Goal: Transaction & Acquisition: Purchase product/service

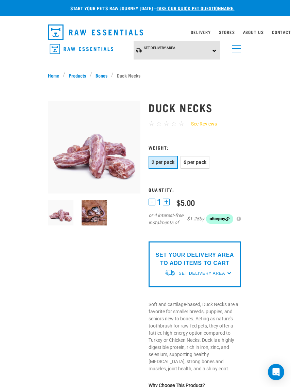
click at [193, 167] on button "6 per pack" at bounding box center [195, 162] width 29 height 13
click at [99, 76] on link "Bones" at bounding box center [101, 75] width 19 height 7
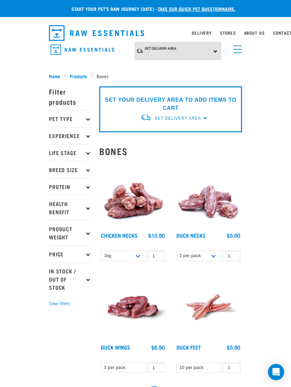
click at [211, 203] on img at bounding box center [208, 195] width 67 height 67
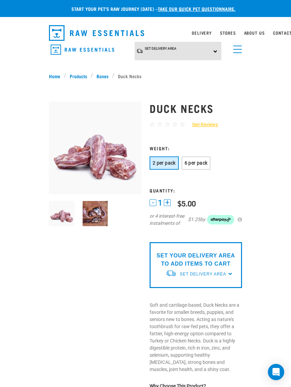
click at [202, 163] on span "6 per pack" at bounding box center [196, 162] width 23 height 5
click at [170, 202] on button "+" at bounding box center [167, 202] width 7 height 7
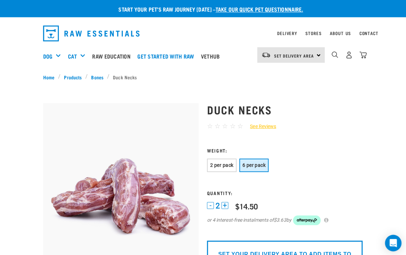
click at [291, 54] on img "dropdown navigation" at bounding box center [347, 54] width 7 height 7
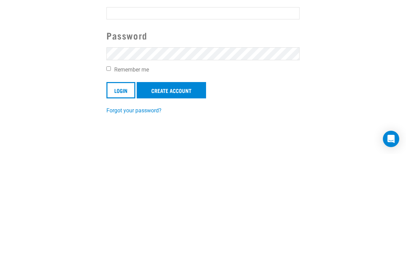
scroll to position [101, 0]
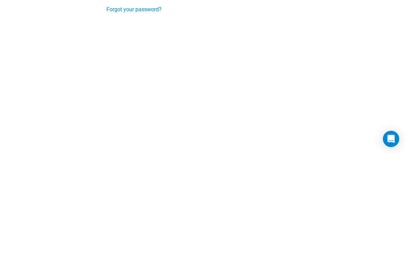
type input "isobella_peters@hotmail.com"
click at [121, 90] on input "Login" at bounding box center [121, 90] width 29 height 16
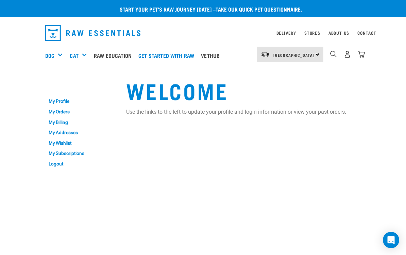
click at [0, 0] on div "Bones" at bounding box center [0, 0] width 0 height 0
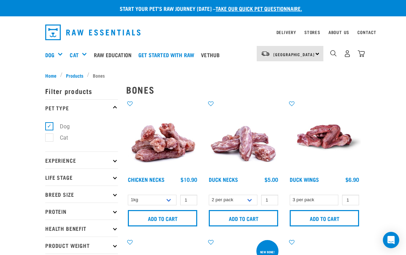
scroll to position [9, 0]
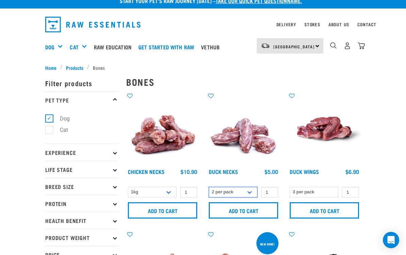
click at [252, 193] on select "2 per pack 6 per pack" at bounding box center [233, 192] width 49 height 11
select select "810"
click at [274, 192] on input "1" at bounding box center [269, 192] width 17 height 11
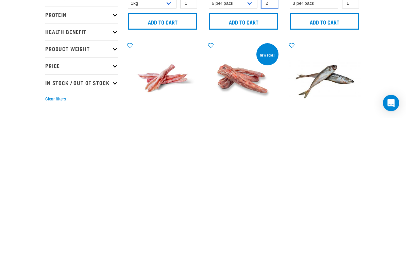
type input "2"
click at [244, 150] on input "Add to cart" at bounding box center [243, 158] width 69 height 16
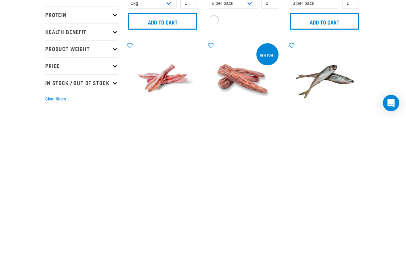
scroll to position [145, 0]
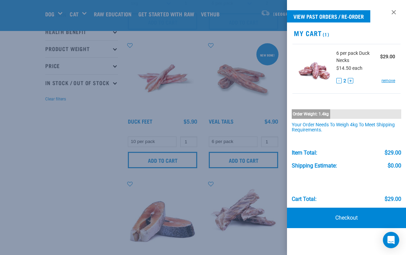
click at [61, 175] on div at bounding box center [203, 127] width 406 height 255
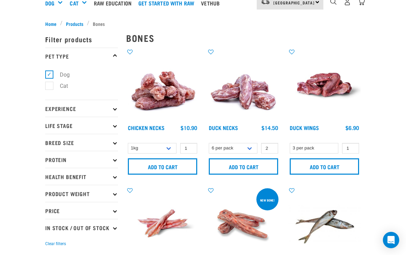
scroll to position [0, 0]
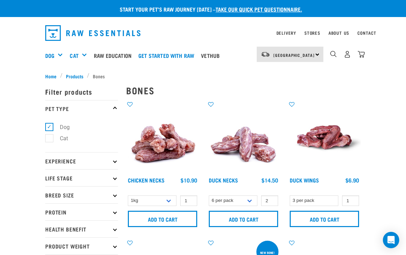
click at [0, 0] on div "Mixes & Minces" at bounding box center [0, 0] width 0 height 0
click at [56, 53] on div "Dog" at bounding box center [56, 55] width 23 height 27
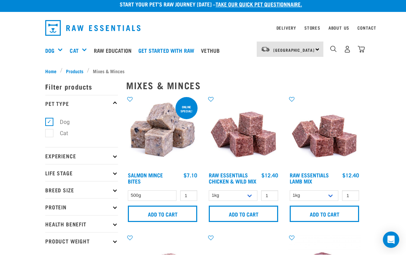
scroll to position [5, 0]
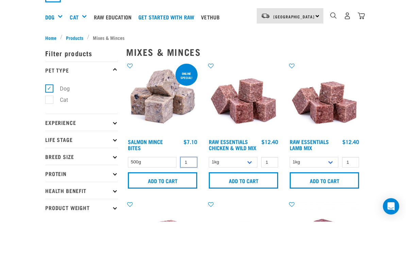
click at [193, 196] on input "1" at bounding box center [188, 196] width 17 height 11
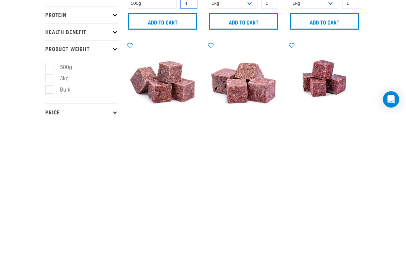
type input "4"
click at [172, 154] on input "Add to cart" at bounding box center [162, 162] width 69 height 16
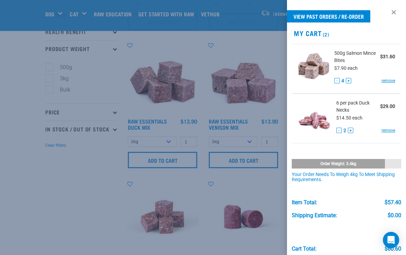
click at [82, 202] on div at bounding box center [203, 127] width 406 height 255
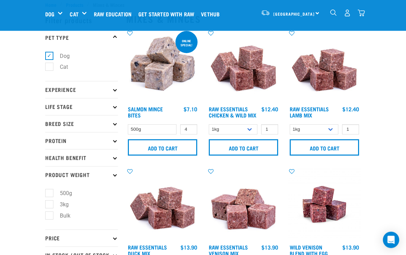
scroll to position [0, 0]
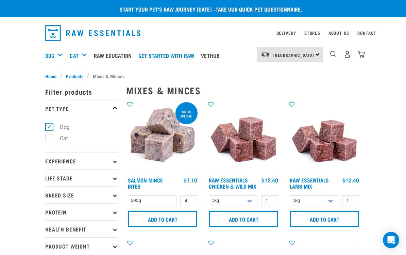
click at [0, 0] on div "Bulk Frozen" at bounding box center [0, 0] width 0 height 0
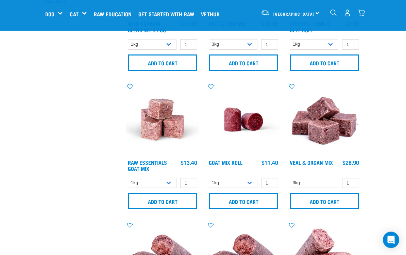
scroll to position [244, 0]
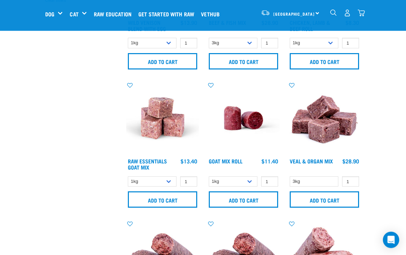
click at [152, 166] on link "Raw Essentials Goat Mix" at bounding box center [147, 164] width 39 height 9
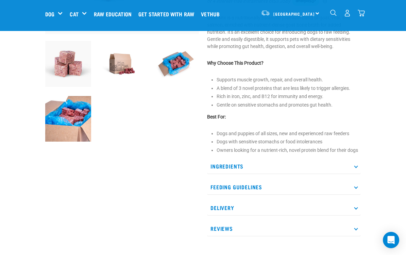
scroll to position [176, 0]
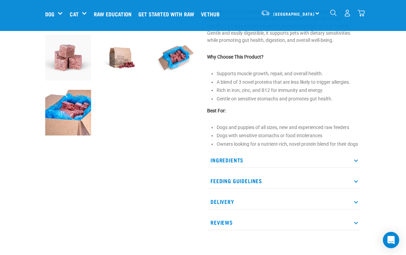
click at [357, 158] on p "Ingredients" at bounding box center [284, 159] width 154 height 15
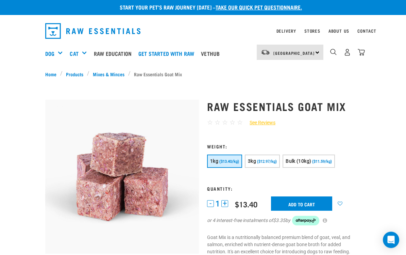
click at [265, 161] on span "($12.97/kg)" at bounding box center [267, 162] width 20 height 4
click at [307, 202] on input "Add to cart" at bounding box center [301, 203] width 61 height 14
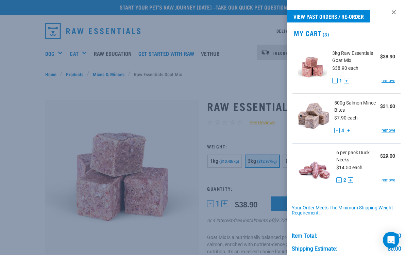
click at [180, 89] on div at bounding box center [203, 127] width 406 height 255
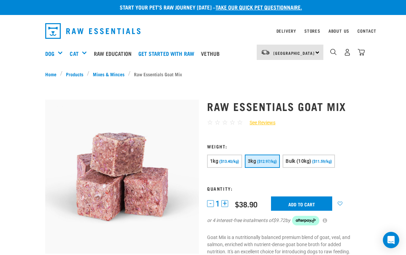
click at [111, 75] on link "Mixes & Minces" at bounding box center [108, 73] width 39 height 7
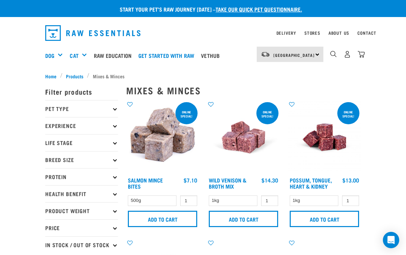
click at [0, 0] on div "Bulk Frozen" at bounding box center [0, 0] width 0 height 0
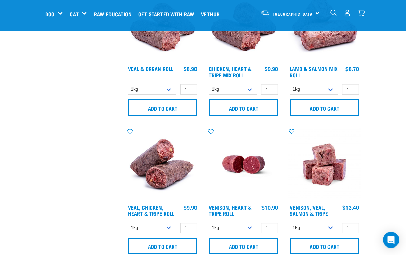
scroll to position [465, 0]
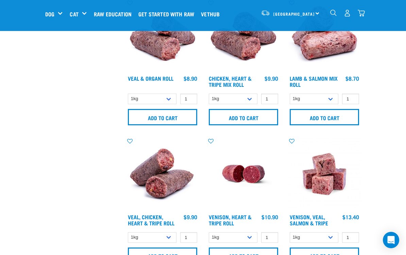
click at [0, 0] on div "Mixes & Minces" at bounding box center [0, 0] width 0 height 0
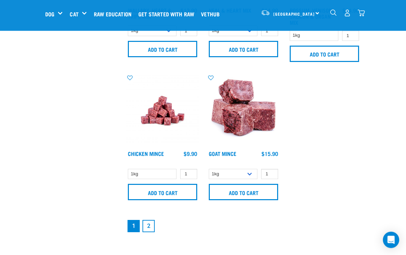
scroll to position [1368, 0]
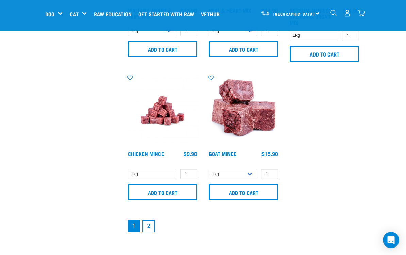
click at [152, 232] on link "2" at bounding box center [149, 226] width 12 height 12
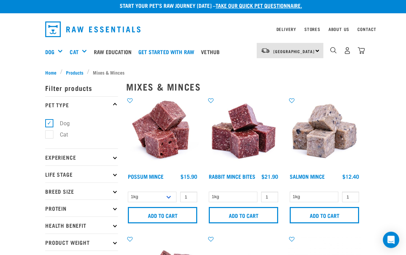
scroll to position [3, 0]
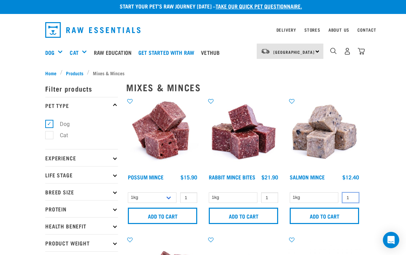
click at [355, 198] on input "1" at bounding box center [350, 197] width 17 height 11
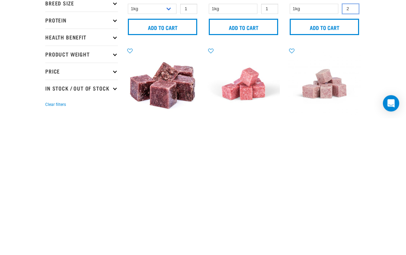
type input "2"
click at [340, 155] on input "Add to cart" at bounding box center [324, 163] width 69 height 16
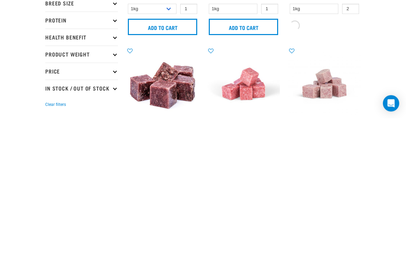
scroll to position [140, 0]
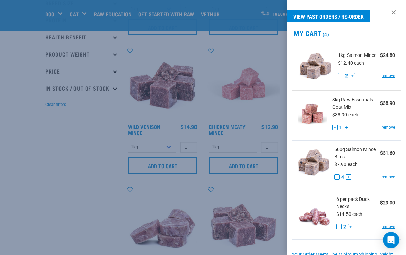
click at [388, 177] on link "remove" at bounding box center [389, 177] width 14 height 6
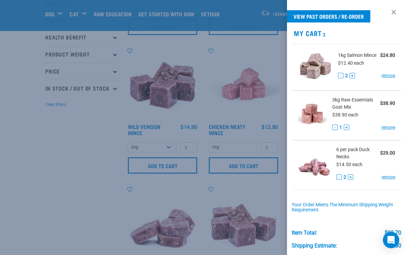
click at [72, 195] on div at bounding box center [203, 127] width 406 height 255
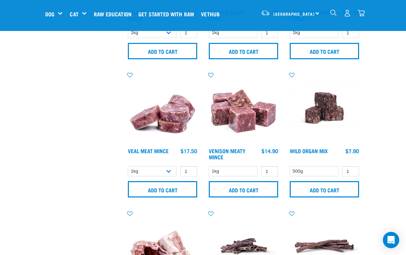
scroll to position [254, 0]
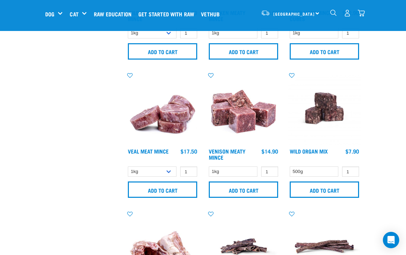
click at [337, 190] on input "Add to cart" at bounding box center [324, 189] width 69 height 16
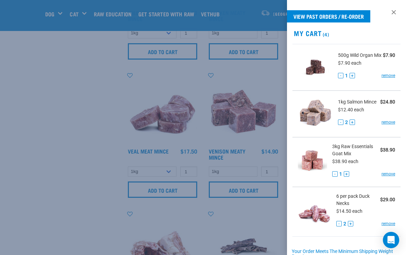
click at [71, 217] on div at bounding box center [203, 127] width 406 height 255
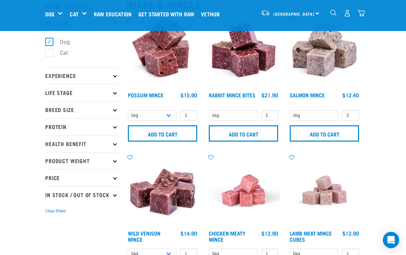
scroll to position [0, 0]
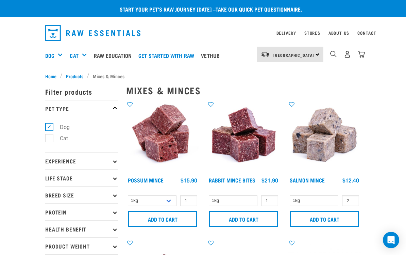
click at [0, 0] on div "Mixes & Minces" at bounding box center [0, 0] width 0 height 0
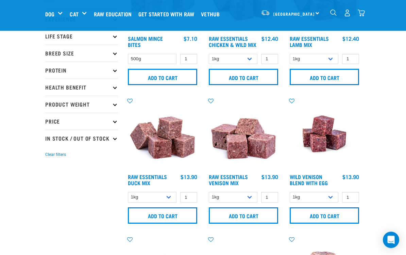
scroll to position [90, 0]
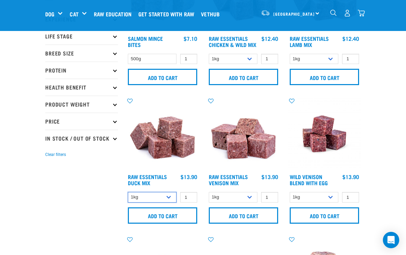
click at [170, 202] on select "1kg 3kg" at bounding box center [152, 197] width 49 height 11
click at [179, 220] on input "Add to cart" at bounding box center [162, 215] width 69 height 16
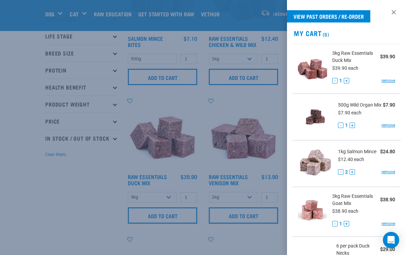
click at [103, 215] on div at bounding box center [203, 127] width 406 height 255
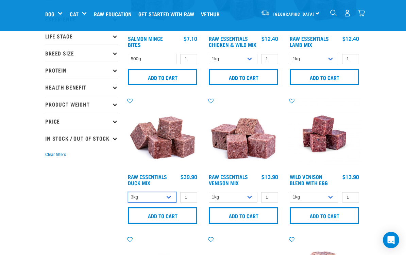
click at [172, 202] on select "1kg 3kg" at bounding box center [152, 197] width 49 height 11
select select "442097"
click at [177, 218] on input "Add to cart" at bounding box center [162, 215] width 69 height 16
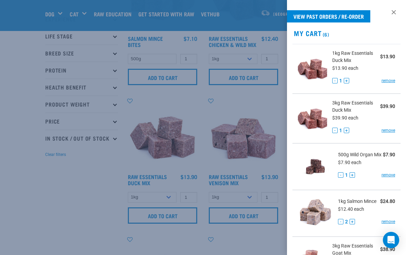
click at [62, 212] on div at bounding box center [203, 127] width 406 height 255
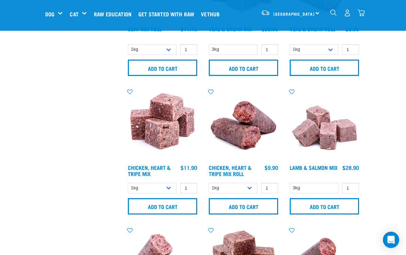
scroll to position [514, 0]
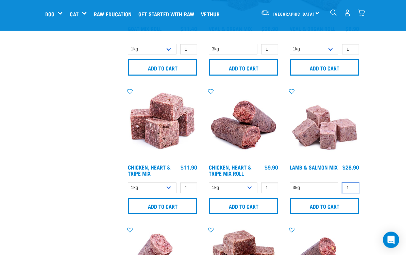
click at [355, 193] on input "1" at bounding box center [350, 188] width 17 height 11
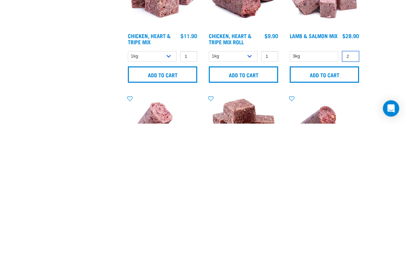
type input "2"
click at [335, 198] on input "Add to cart" at bounding box center [324, 206] width 69 height 16
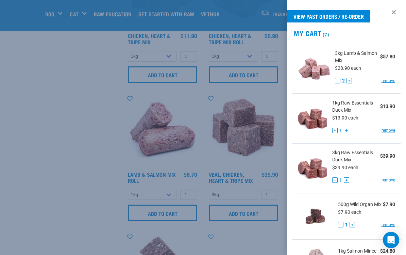
click at [55, 196] on div at bounding box center [203, 127] width 406 height 255
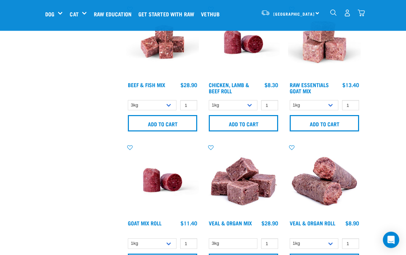
scroll to position [312, 0]
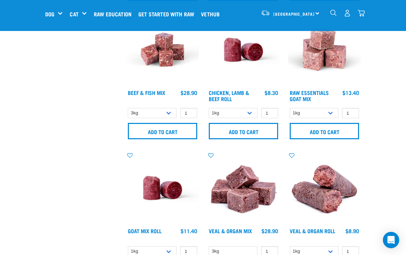
click at [0, 0] on div "Green Tripe" at bounding box center [0, 0] width 0 height 0
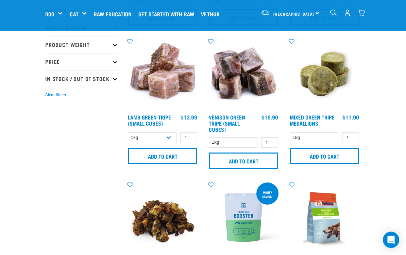
scroll to position [145, 0]
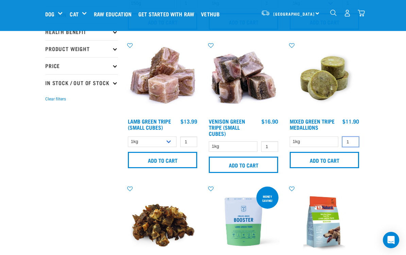
click at [357, 140] on input "1" at bounding box center [350, 141] width 17 height 11
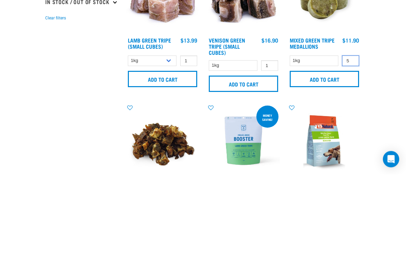
type input "5"
click at [339, 152] on input "Add to cart" at bounding box center [324, 160] width 69 height 16
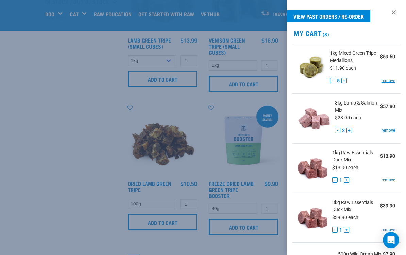
click at [64, 193] on div at bounding box center [203, 127] width 406 height 255
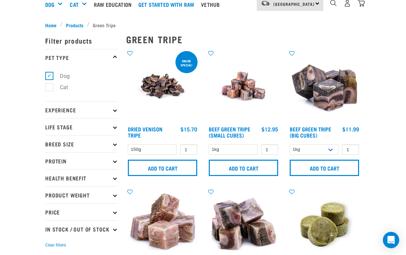
scroll to position [0, 0]
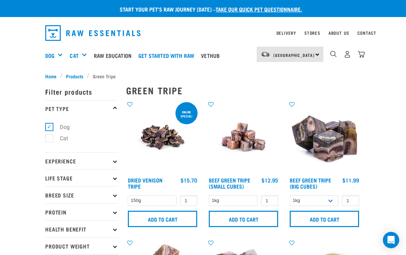
click at [0, 0] on div "Bulk Frozen" at bounding box center [0, 0] width 0 height 0
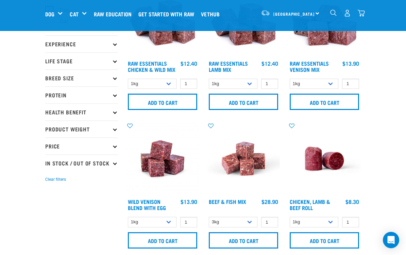
scroll to position [65, 0]
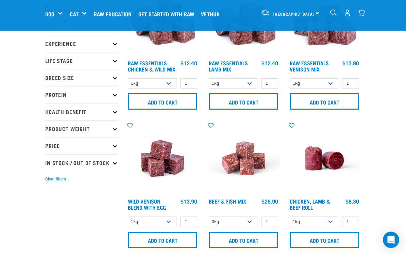
click at [162, 164] on img at bounding box center [162, 158] width 73 height 73
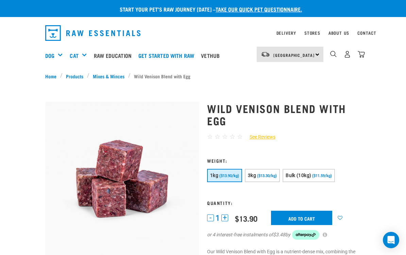
click at [271, 178] on button "3kg ($13.30/kg)" at bounding box center [262, 175] width 35 height 13
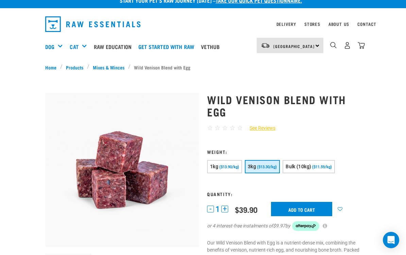
scroll to position [8, 0]
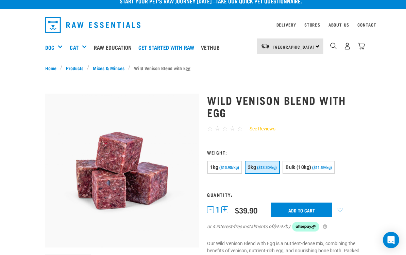
click at [229, 206] on div "1 - 1 + 0 100 0 100 0 100 $13.90 $39.90 Add to cart $9.97 by" at bounding box center [284, 220] width 154 height 37
click at [228, 209] on button "+" at bounding box center [225, 209] width 7 height 7
click at [309, 212] on input "Add to cart" at bounding box center [301, 209] width 61 height 14
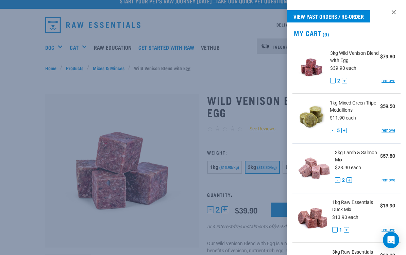
scroll to position [0, 0]
click at [30, 146] on div at bounding box center [203, 127] width 406 height 255
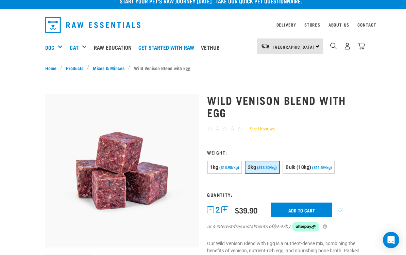
click at [0, 0] on div "Mixes & Minces" at bounding box center [0, 0] width 0 height 0
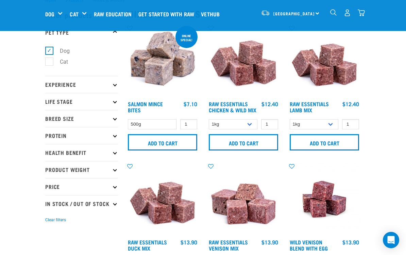
scroll to position [24, 0]
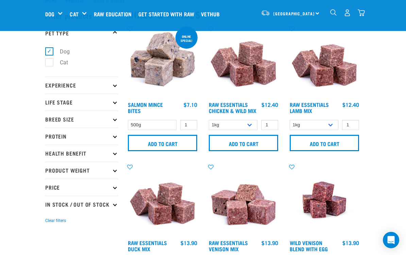
click at [111, 83] on p "Experience" at bounding box center [81, 85] width 73 height 17
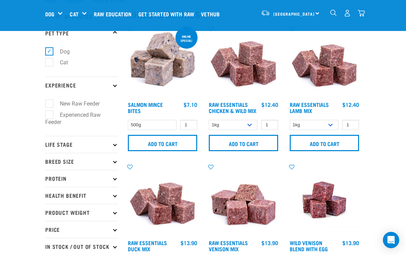
click at [113, 85] on p "Experience" at bounding box center [81, 85] width 73 height 17
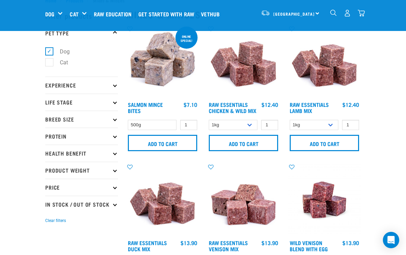
click at [114, 105] on p "Life Stage" at bounding box center [81, 102] width 73 height 17
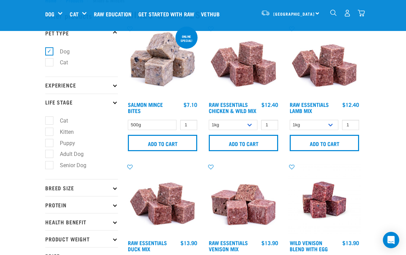
click at [116, 104] on p "Life Stage" at bounding box center [81, 102] width 73 height 17
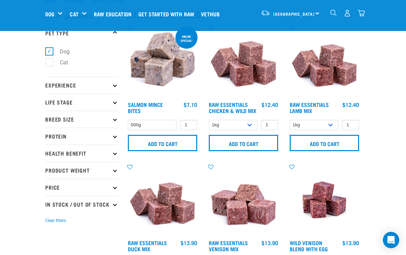
click at [113, 151] on p "Health Benefit" at bounding box center [81, 153] width 73 height 17
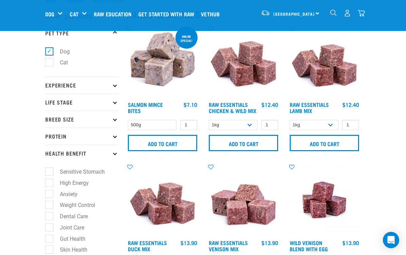
click at [111, 152] on p "Health Benefit" at bounding box center [81, 153] width 73 height 17
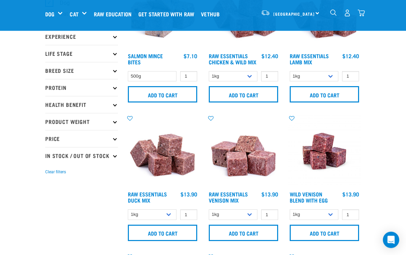
scroll to position [72, 0]
click at [112, 104] on p "Health Benefit" at bounding box center [81, 104] width 73 height 17
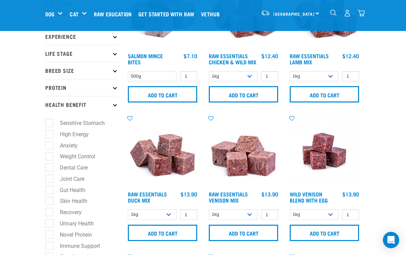
click at [79, 134] on label "High Energy" at bounding box center [70, 134] width 43 height 9
click at [50, 134] on input "High Energy" at bounding box center [47, 133] width 4 height 4
checkbox input "true"
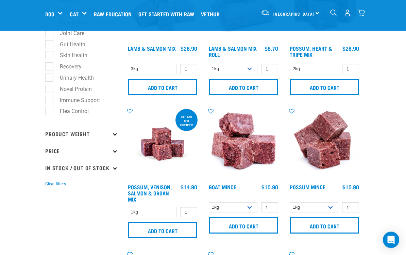
scroll to position [218, 0]
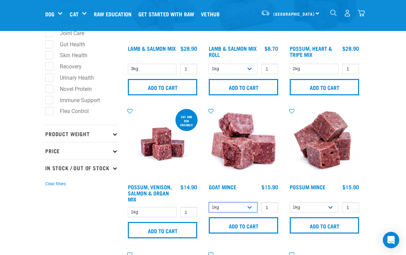
click at [249, 207] on select "1kg 3kg" at bounding box center [233, 207] width 49 height 11
select select "432"
click at [260, 226] on input "Add to cart" at bounding box center [243, 225] width 69 height 16
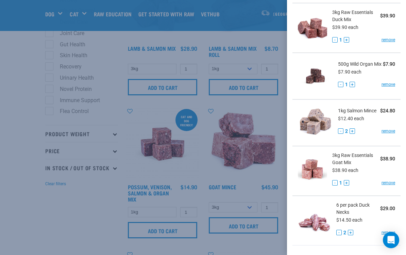
scroll to position [286, 0]
click at [86, 226] on div at bounding box center [203, 127] width 406 height 255
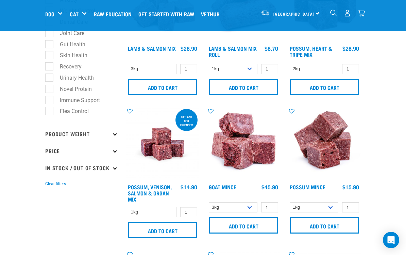
click at [251, 144] on img at bounding box center [243, 144] width 73 height 73
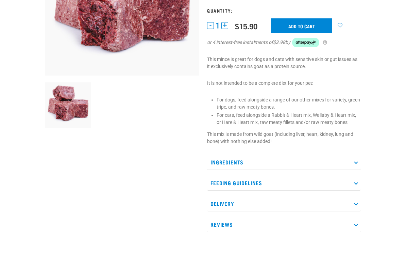
scroll to position [185, 0]
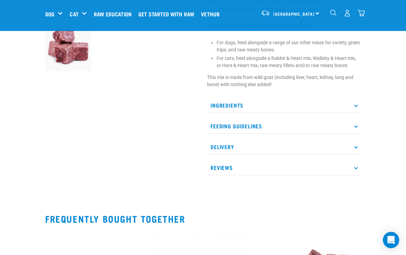
click at [353, 104] on p "Ingredients" at bounding box center [284, 105] width 154 height 15
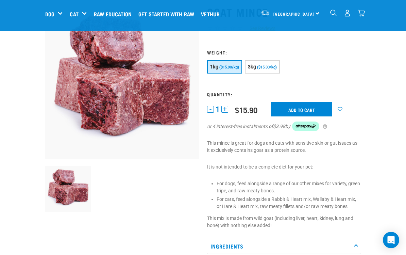
scroll to position [0, 0]
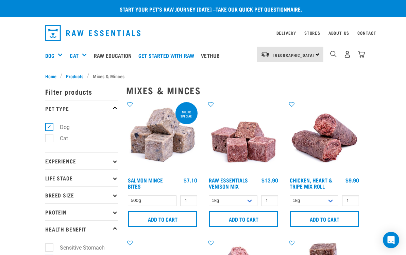
select select "432"
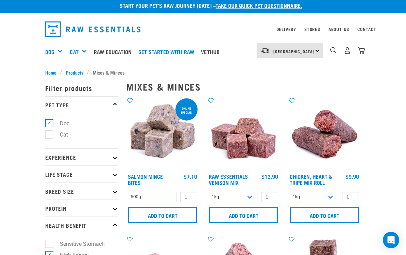
scroll to position [3, 0]
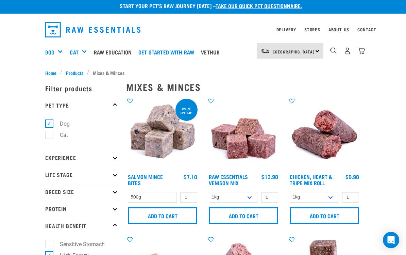
click at [245, 142] on img at bounding box center [243, 133] width 73 height 73
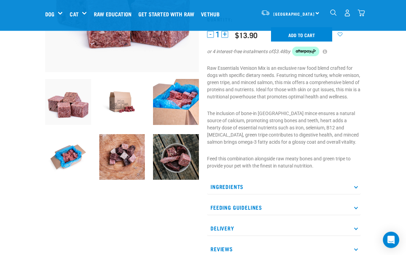
scroll to position [131, 0]
click at [355, 194] on p "Ingredients" at bounding box center [284, 186] width 154 height 15
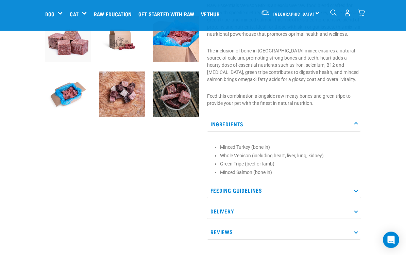
scroll to position [213, 0]
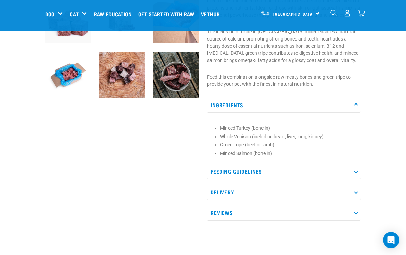
click at [357, 173] on icon at bounding box center [356, 171] width 4 height 4
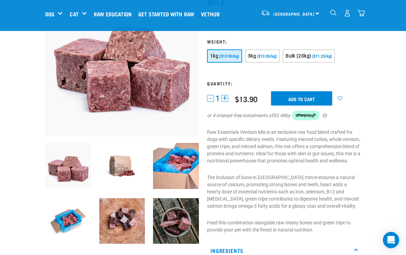
scroll to position [67, 0]
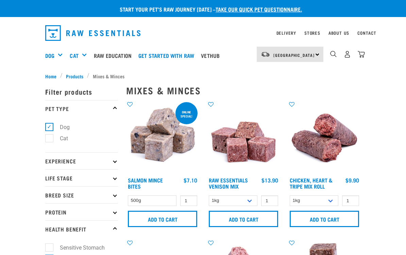
select select "432"
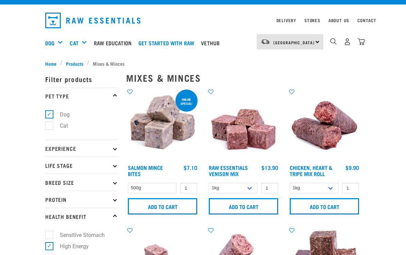
scroll to position [13, 0]
click at [250, 187] on select "1kg 3kg Bulk (20kg)" at bounding box center [233, 188] width 49 height 11
select select "712"
click at [274, 187] on input "1" at bounding box center [269, 188] width 17 height 11
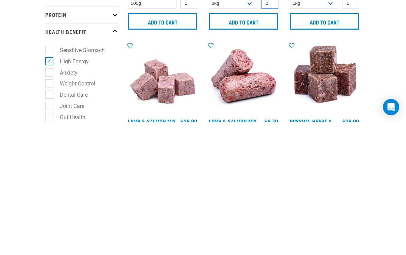
type input "2"
click at [256, 146] on input "Add to cart" at bounding box center [243, 154] width 69 height 16
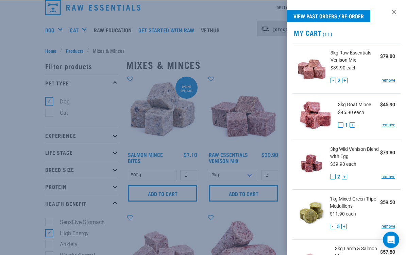
scroll to position [0, 0]
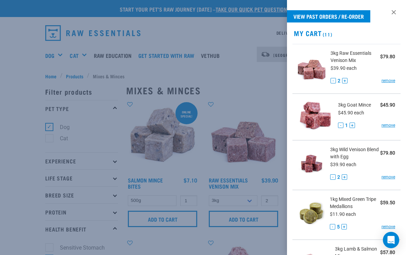
click at [315, 161] on img at bounding box center [311, 163] width 27 height 35
click at [251, 103] on div at bounding box center [203, 127] width 406 height 255
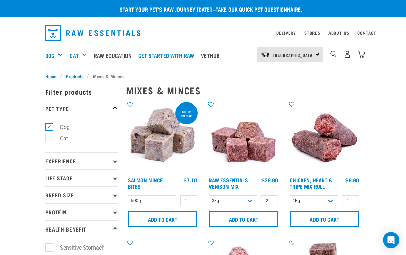
click at [361, 54] on img "dropdown navigation" at bounding box center [361, 54] width 7 height 7
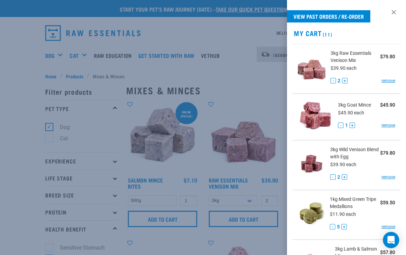
click at [345, 152] on span "3kg Wild Venison Blend with Egg" at bounding box center [355, 153] width 50 height 14
click at [242, 85] on div at bounding box center [203, 127] width 406 height 255
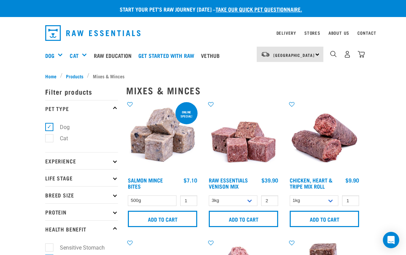
click at [0, 0] on div "Mixes & Minces" at bounding box center [0, 0] width 0 height 0
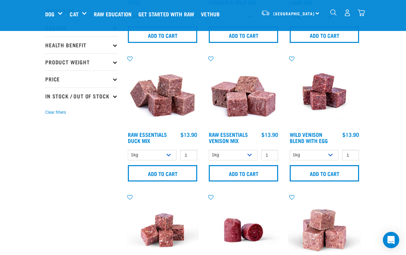
scroll to position [129, 0]
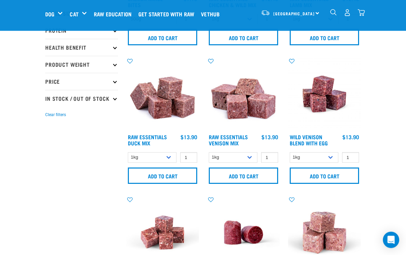
click at [330, 104] on img at bounding box center [324, 94] width 73 height 73
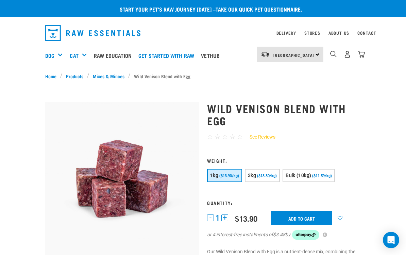
click at [362, 54] on img "dropdown navigation" at bounding box center [361, 54] width 7 height 7
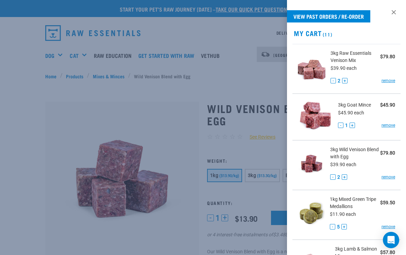
click at [389, 178] on link "remove" at bounding box center [389, 177] width 14 height 6
click at [389, 177] on link "remove" at bounding box center [389, 177] width 14 height 6
click at [391, 178] on link "remove" at bounding box center [389, 177] width 14 height 6
click at [315, 33] on h2 "My Cart (11)" at bounding box center [346, 33] width 119 height 8
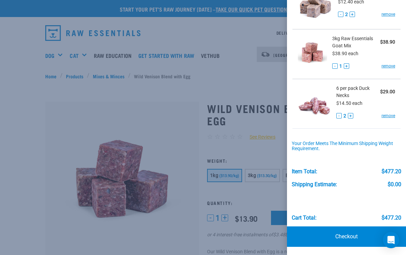
scroll to position [452, 0]
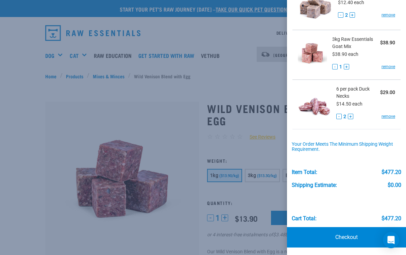
click at [356, 234] on link "Checkout" at bounding box center [346, 237] width 119 height 20
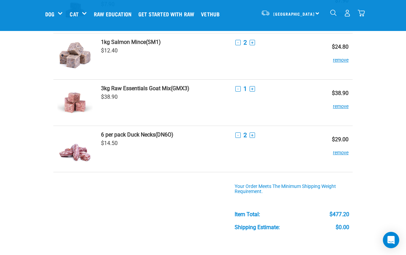
scroll to position [394, 0]
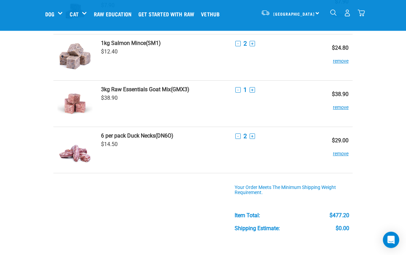
click at [36, 154] on div "Start your pet’s raw journey today – take our quick pet questionnaire. Delivery…" at bounding box center [203, 190] width 406 height 1168
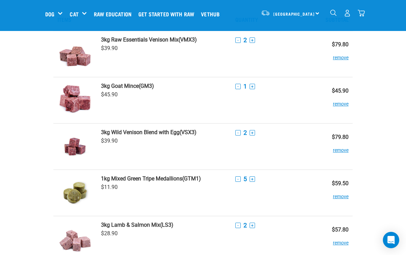
scroll to position [26, 0]
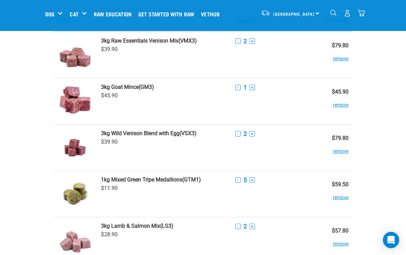
click at [341, 104] on button "remove" at bounding box center [341, 101] width 16 height 13
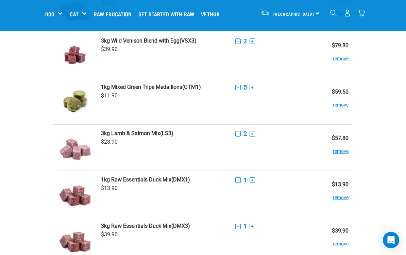
scroll to position [72, 0]
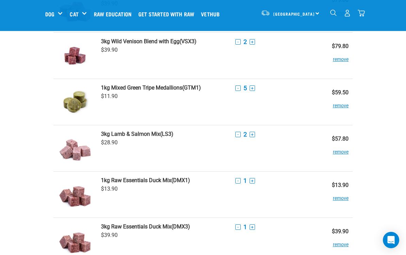
click at [237, 182] on button "-" at bounding box center [237, 180] width 5 height 5
click at [251, 227] on button "+" at bounding box center [252, 226] width 5 height 5
click at [340, 198] on button "remove" at bounding box center [341, 194] width 16 height 13
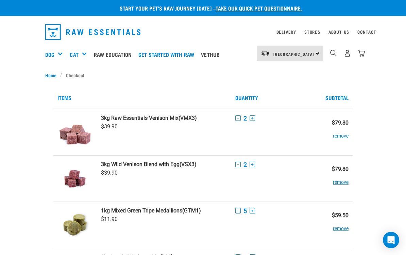
scroll to position [1, 0]
click at [344, 181] on button "remove" at bounding box center [341, 179] width 16 height 13
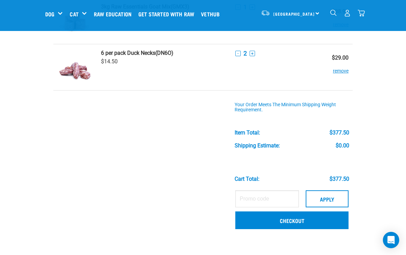
scroll to position [338, 0]
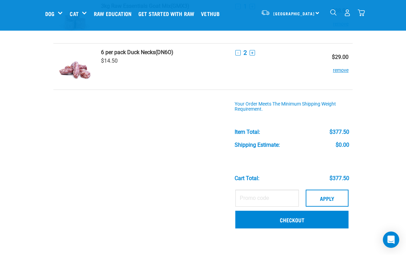
click at [332, 218] on link "Checkout" at bounding box center [291, 220] width 113 height 18
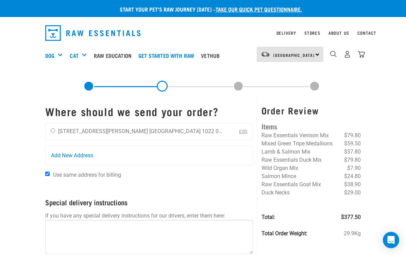
click at [55, 132] on input "radio" at bounding box center [53, 130] width 4 height 4
radio input "true"
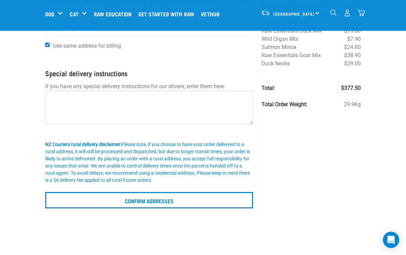
scroll to position [78, 0]
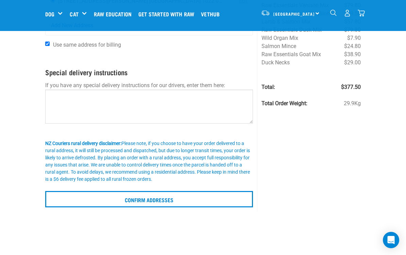
click at [212, 199] on input "Confirm addresses" at bounding box center [149, 199] width 208 height 16
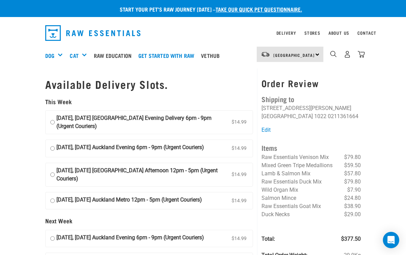
click at [54, 146] on input "[DATE], [DATE] Auckland Evening 6pm - 9pm (Urgent Couriers) $14.99" at bounding box center [52, 148] width 4 height 10
radio input "true"
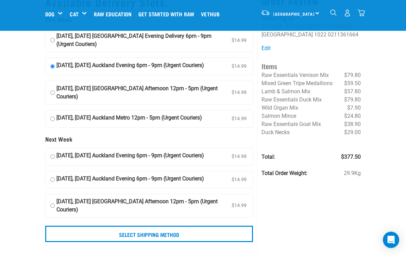
scroll to position [31, 0]
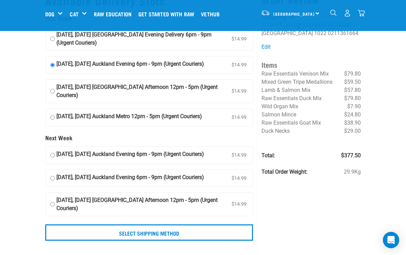
click at [240, 233] on input "Select Shipping Method" at bounding box center [149, 232] width 208 height 16
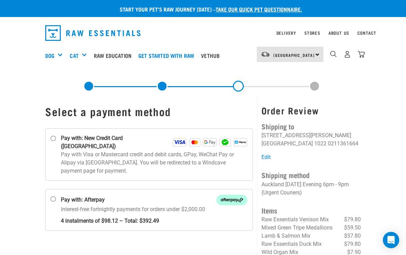
click at [56, 140] on input "Pay with: New Credit Card ([GEOGRAPHIC_DATA])" at bounding box center [53, 138] width 5 height 5
radio input "true"
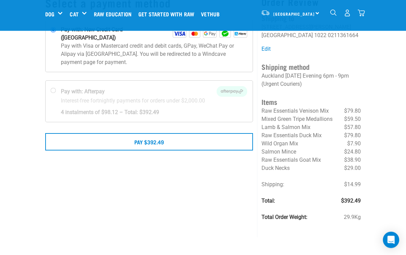
scroll to position [59, 0]
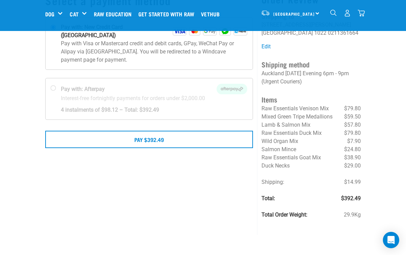
click at [194, 133] on button "Pay $392.49" at bounding box center [149, 139] width 208 height 17
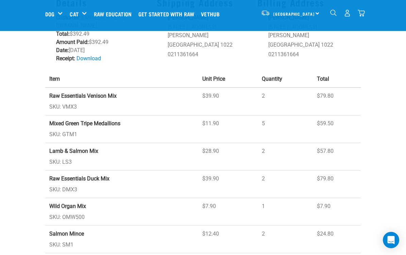
scroll to position [70, 0]
click at [0, 0] on div "Green Tripe" at bounding box center [0, 0] width 0 height 0
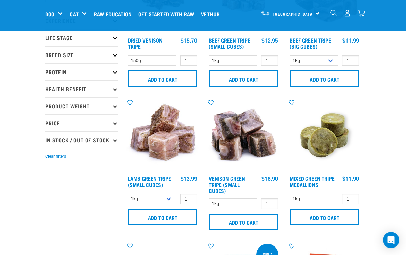
scroll to position [87, 0]
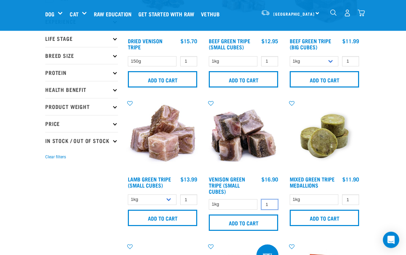
click at [277, 202] on input "1" at bounding box center [269, 204] width 17 height 11
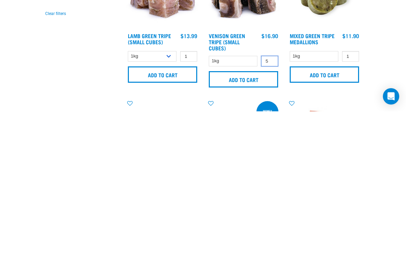
type input "5"
click at [262, 215] on input "Add to cart" at bounding box center [243, 223] width 69 height 16
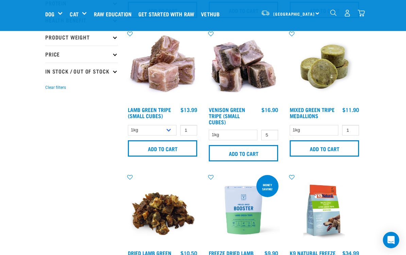
scroll to position [0, 0]
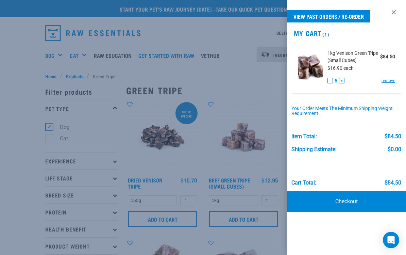
click at [389, 81] on link "remove" at bounding box center [389, 81] width 14 height 6
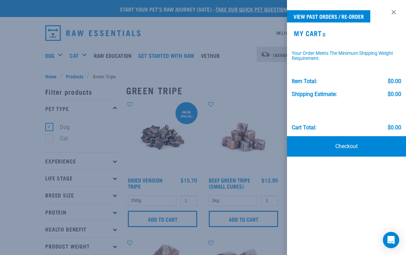
click at [247, 92] on div at bounding box center [203, 127] width 406 height 255
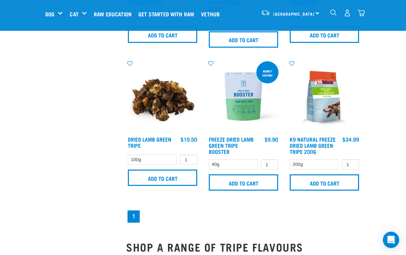
scroll to position [271, 0]
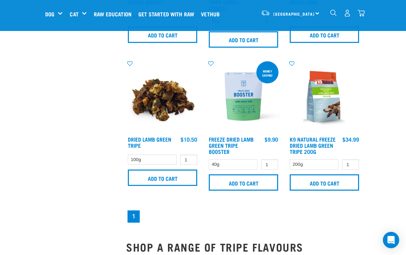
click at [322, 103] on img at bounding box center [324, 96] width 73 height 73
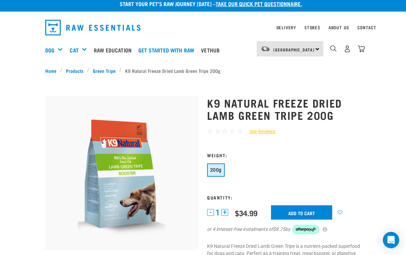
scroll to position [6, 0]
